Goal: Information Seeking & Learning: Learn about a topic

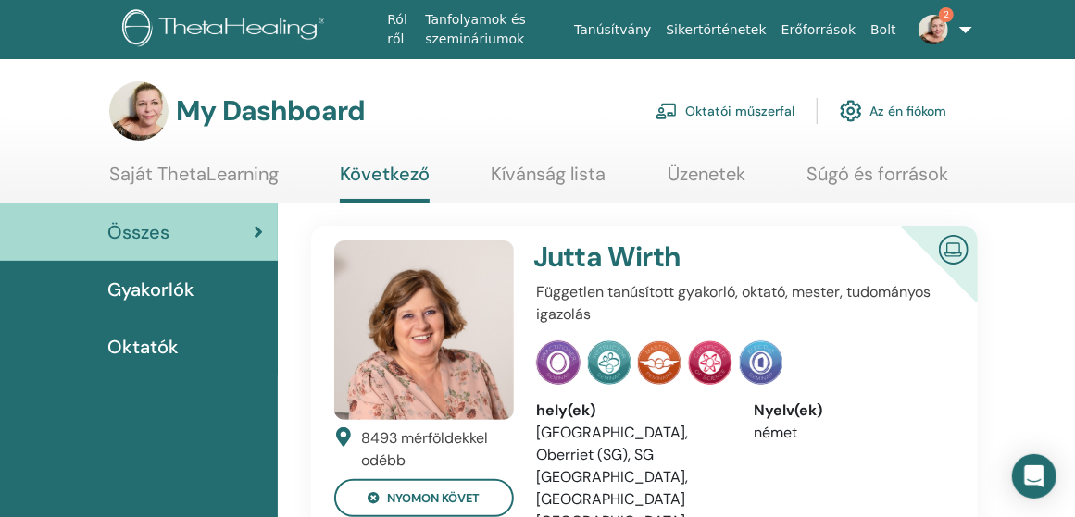
click at [939, 23] on span "2" at bounding box center [933, 28] width 44 height 15
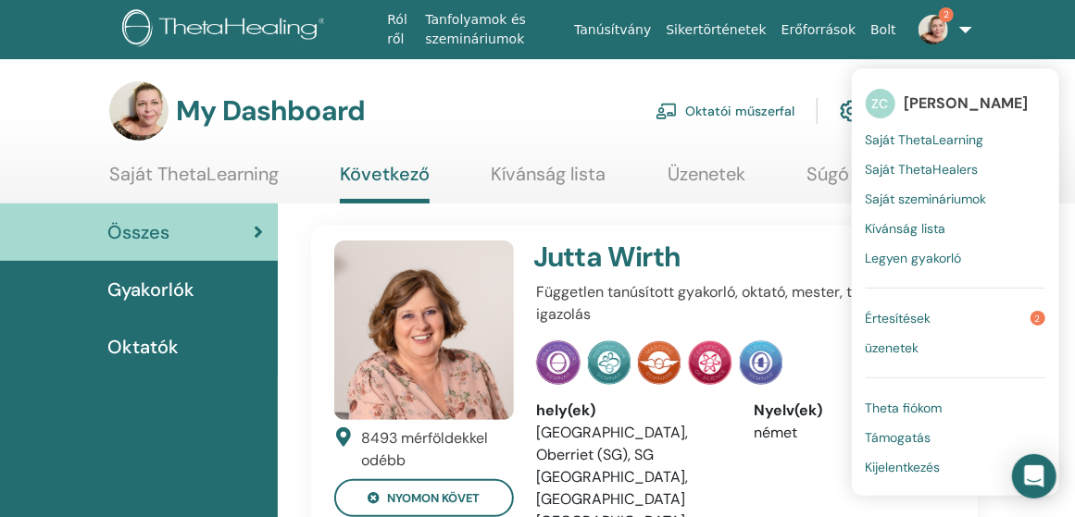
click at [896, 314] on span "Értesítések" at bounding box center [898, 318] width 66 height 17
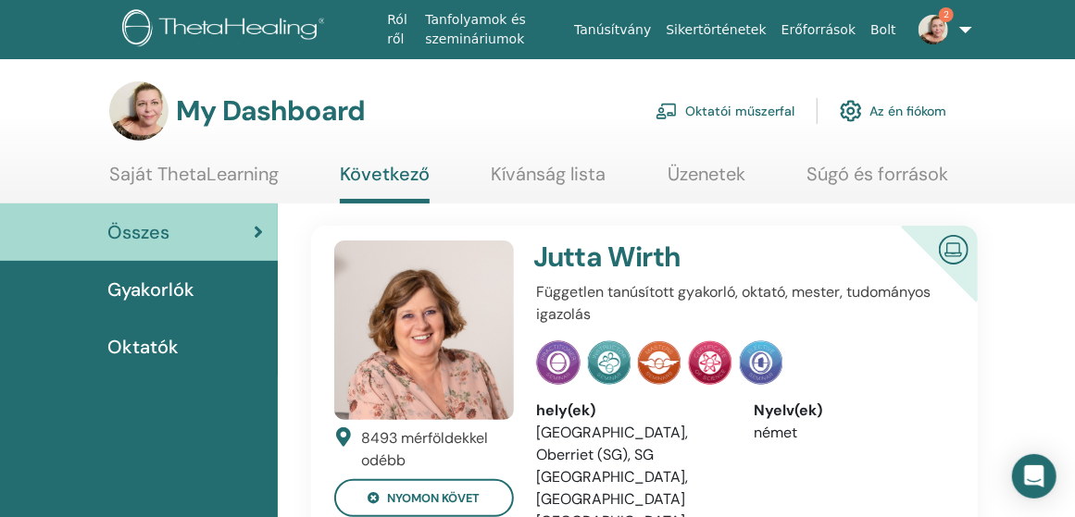
click at [741, 106] on link "Oktatói műszerfal" at bounding box center [724, 111] width 139 height 41
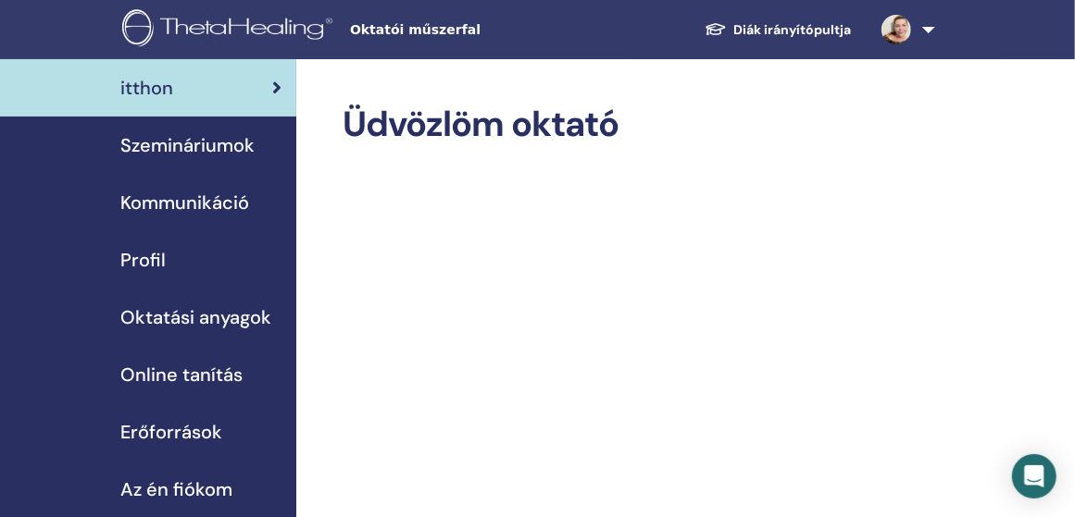
click at [223, 143] on span "Szemináriumok" at bounding box center [187, 145] width 134 height 28
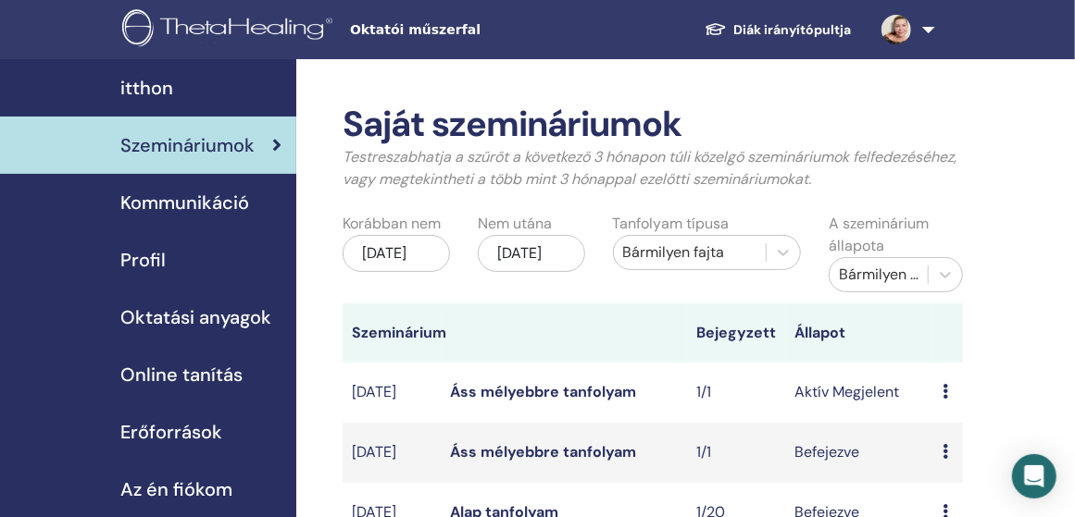
click at [587, 390] on link "Áss mélyebbre tanfolyam" at bounding box center [543, 391] width 186 height 19
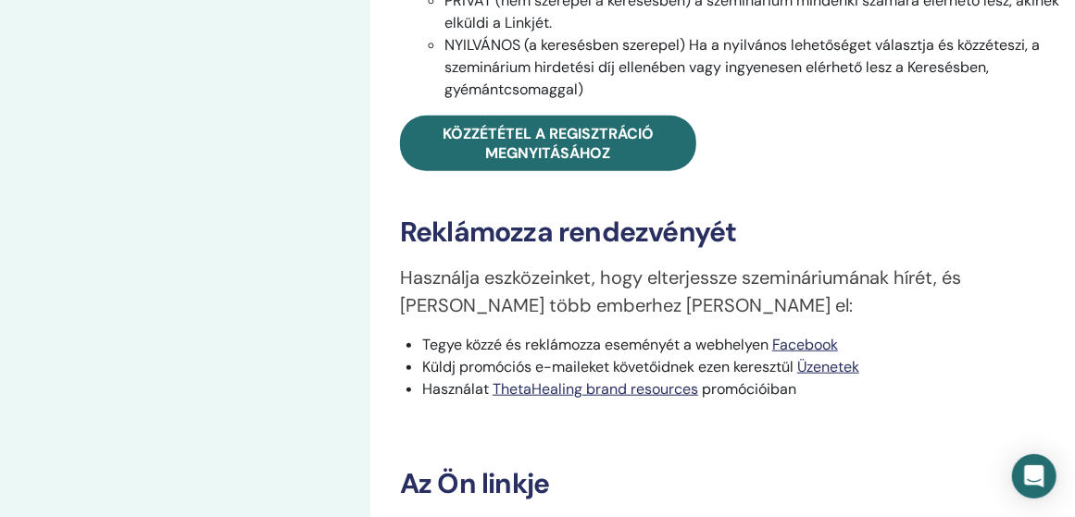
scroll to position [1018, 0]
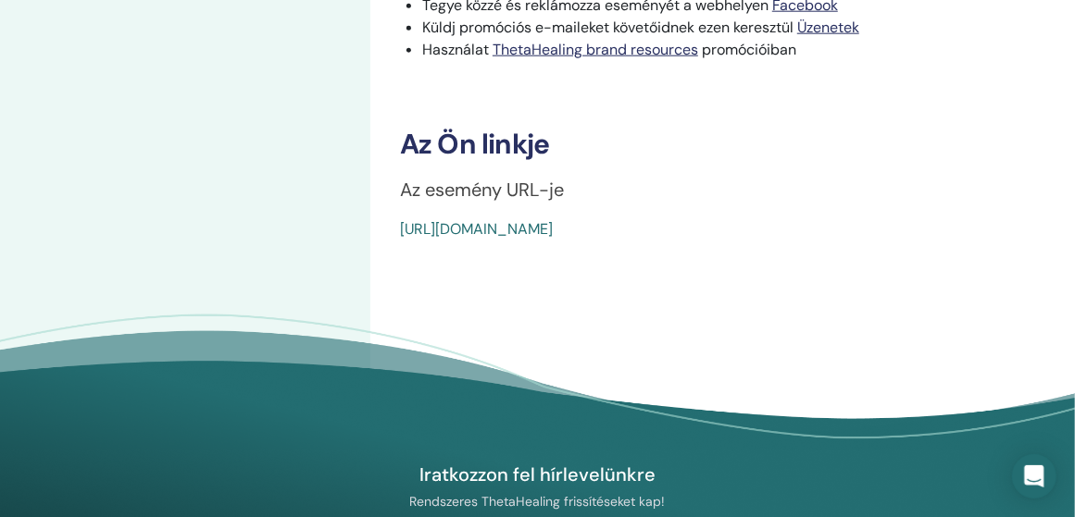
drag, startPoint x: 841, startPoint y: 233, endPoint x: 398, endPoint y: 243, distance: 443.5
drag, startPoint x: 831, startPoint y: 230, endPoint x: 391, endPoint y: 240, distance: 440.7
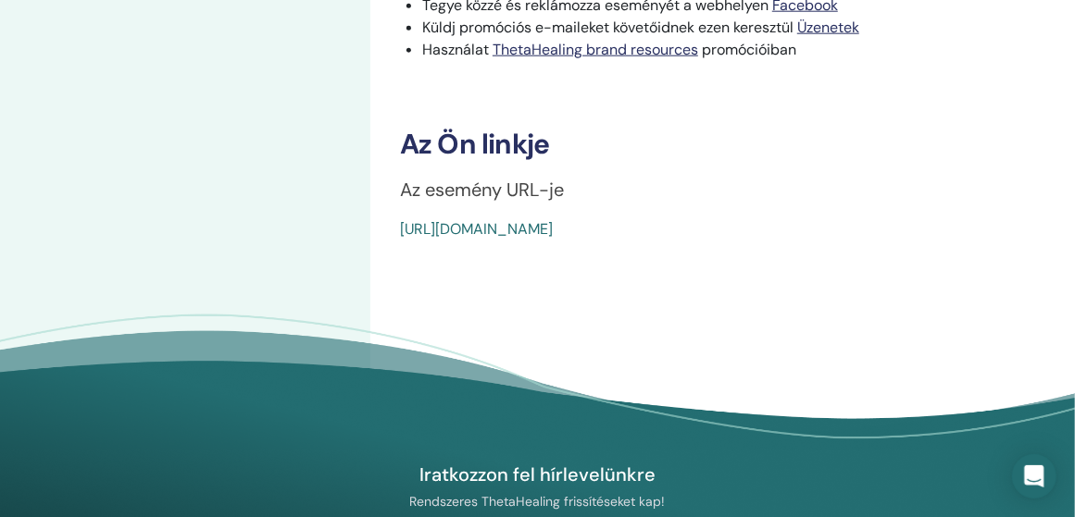
copy link "https://www.thetahealing.com/seminar-377093-details.html"
click at [831, 237] on div "https://www.thetahealing.com/seminar-377093-details.html" at bounding box center [683, 229] width 567 height 22
drag, startPoint x: 824, startPoint y: 230, endPoint x: 395, endPoint y: 246, distance: 428.9
copy link "https://www.thetahealing.com/seminar-377093-details.html"
